Goal: Check status: Check status

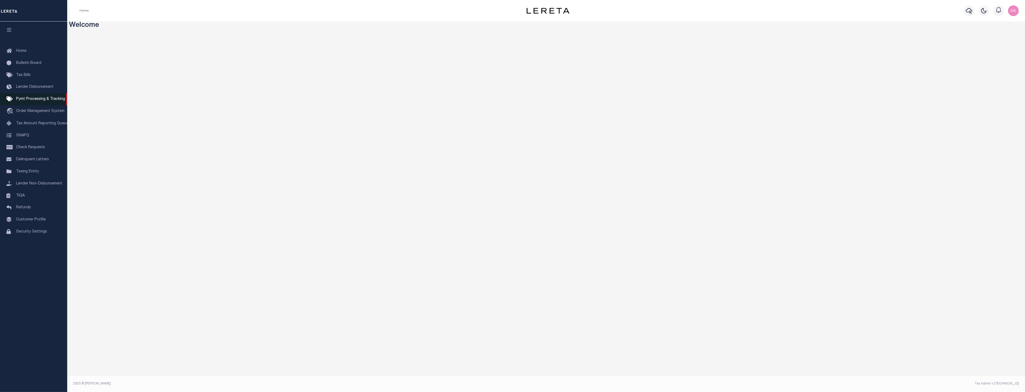
click at [33, 103] on link "Pymt Processing & Tracking" at bounding box center [33, 99] width 67 height 12
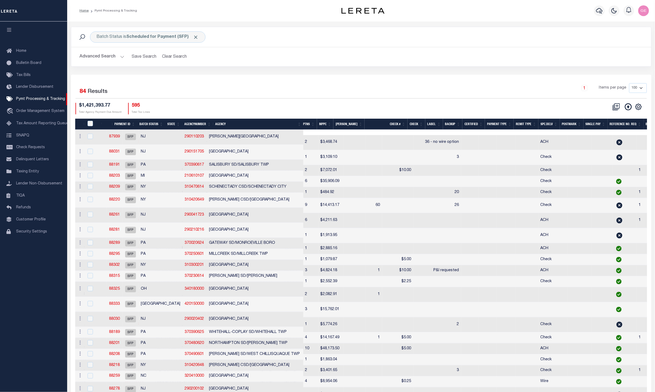
scroll to position [0, 10]
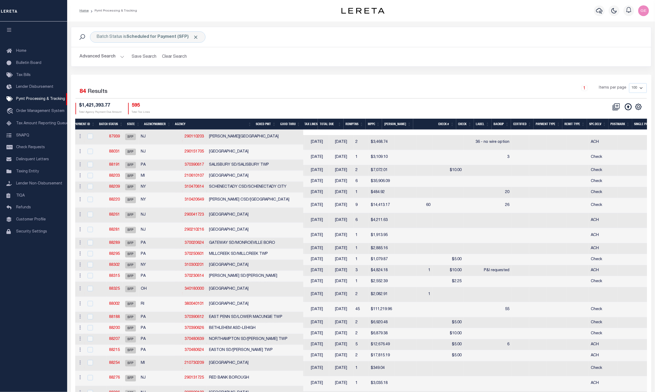
scroll to position [0, 38]
drag, startPoint x: 480, startPoint y: 132, endPoint x: 636, endPoint y: 145, distance: 156.5
click at [528, 142] on td at bounding box center [537, 142] width 18 height 15
checkbox input "true"
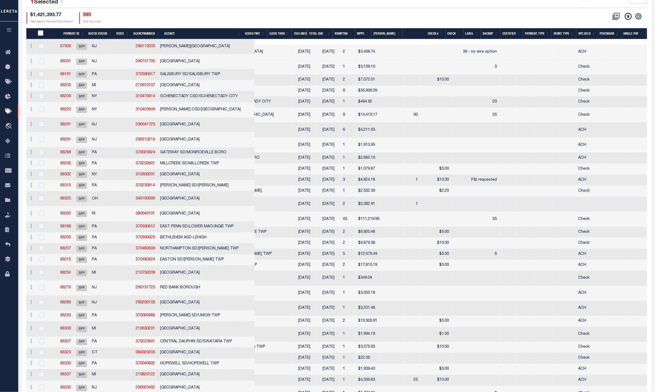
scroll to position [179, 0]
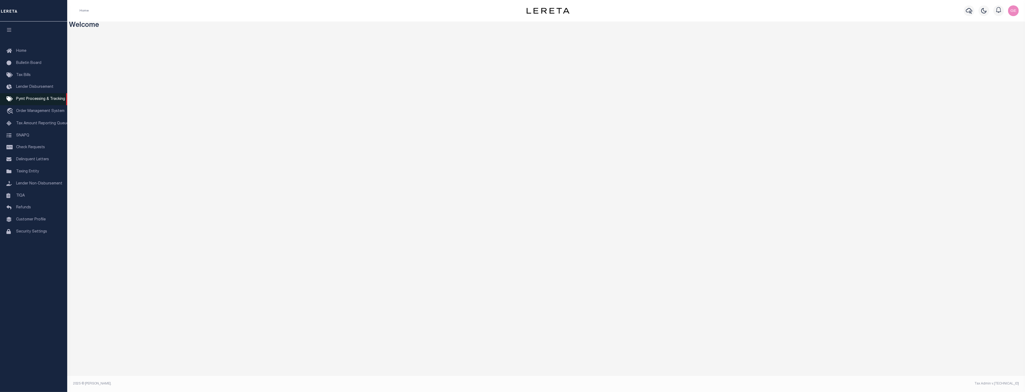
click at [43, 101] on span "Pymt Processing & Tracking" at bounding box center [40, 99] width 49 height 4
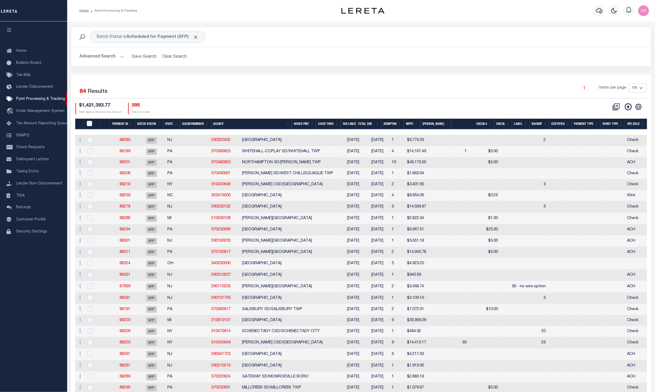
drag, startPoint x: 436, startPoint y: 132, endPoint x: 463, endPoint y: 132, distance: 27.2
click at [463, 132] on div at bounding box center [361, 132] width 573 height 5
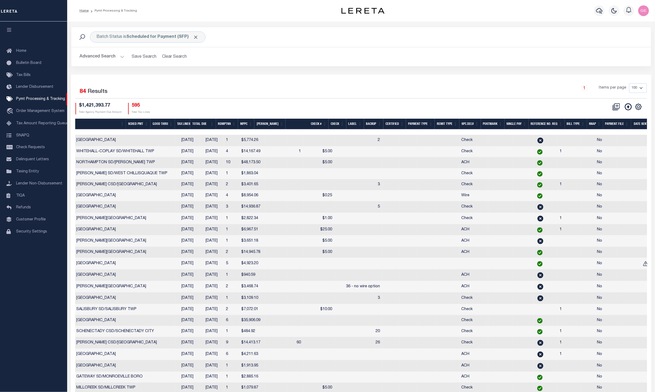
scroll to position [0, 193]
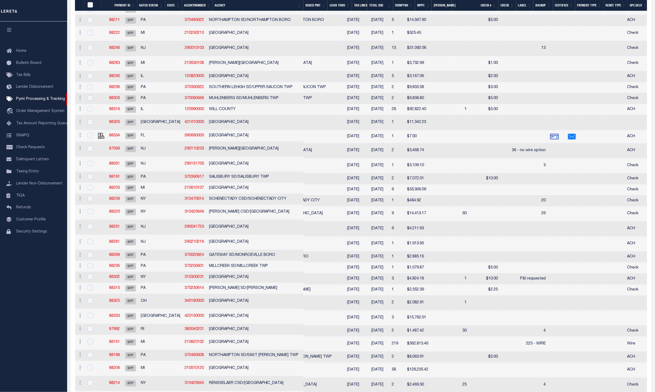
scroll to position [806, 0]
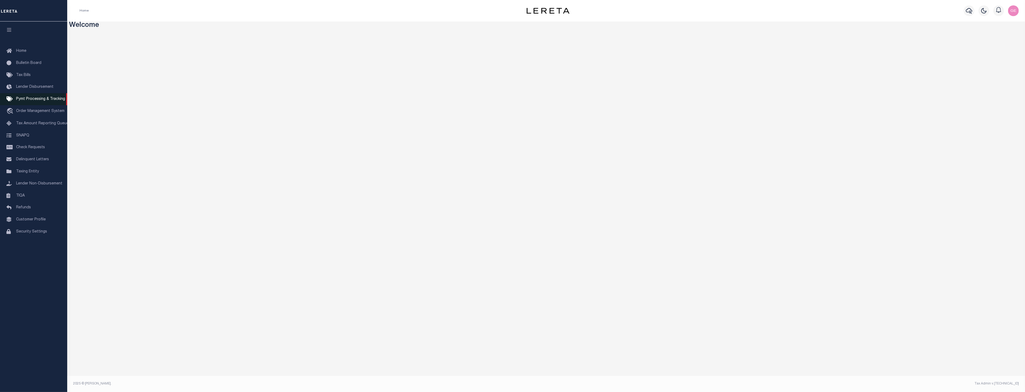
click at [31, 100] on span "Pymt Processing & Tracking" at bounding box center [40, 99] width 49 height 4
click at [61, 95] on link "Pymt Processing & Tracking" at bounding box center [33, 99] width 67 height 12
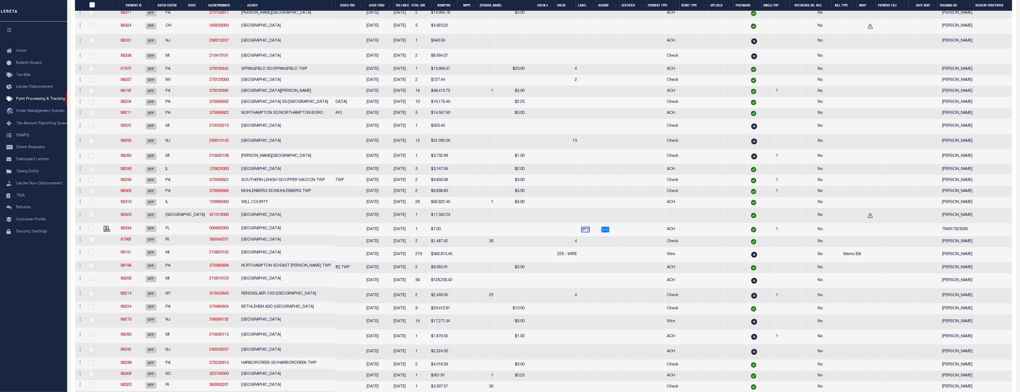
scroll to position [832, 0]
